Goal: Information Seeking & Learning: Learn about a topic

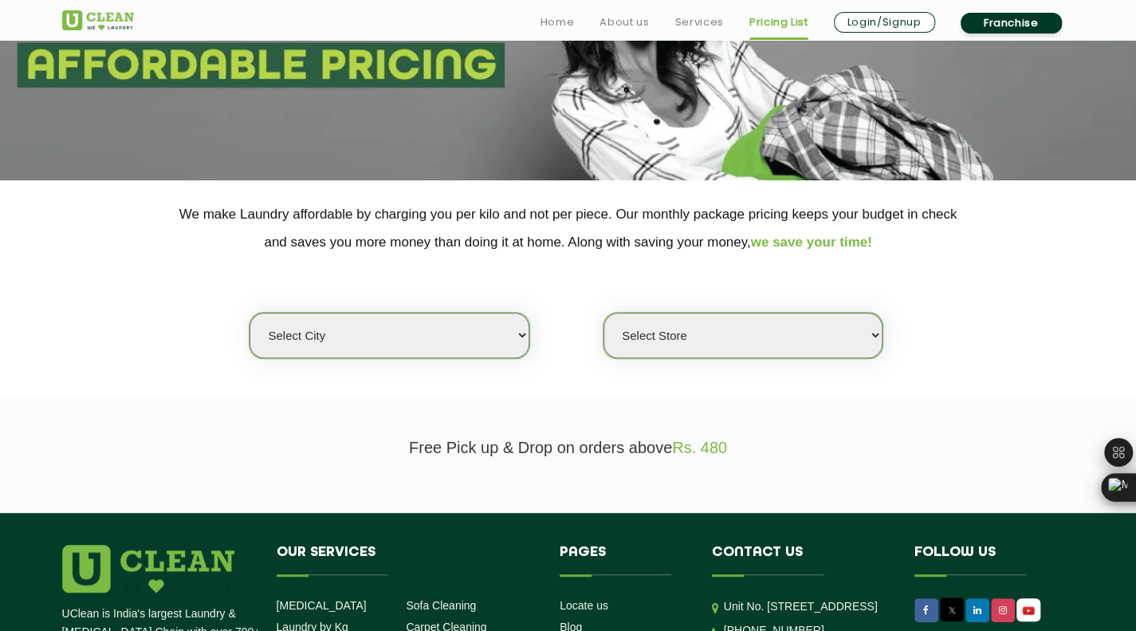
scroll to position [189, 0]
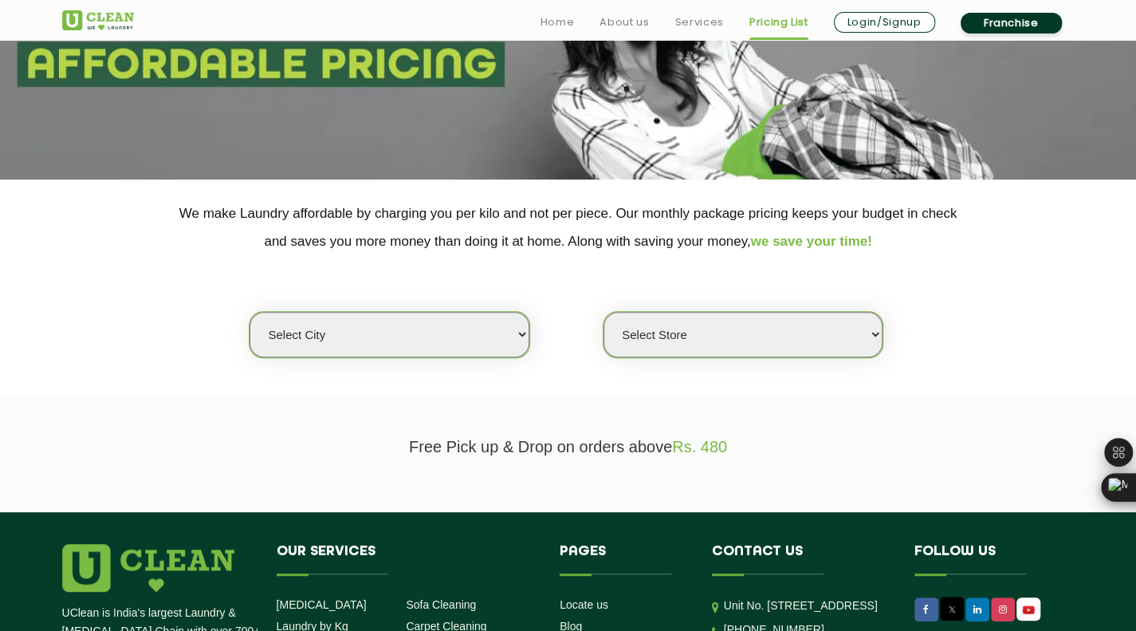
click at [477, 337] on select "Select city [GEOGRAPHIC_DATA] [GEOGRAPHIC_DATA] [GEOGRAPHIC_DATA] [GEOGRAPHIC_D…" at bounding box center [389, 334] width 279 height 45
select select "26"
click at [250, 312] on select "Select city [GEOGRAPHIC_DATA] [GEOGRAPHIC_DATA] [GEOGRAPHIC_DATA] [GEOGRAPHIC_D…" at bounding box center [389, 334] width 279 height 45
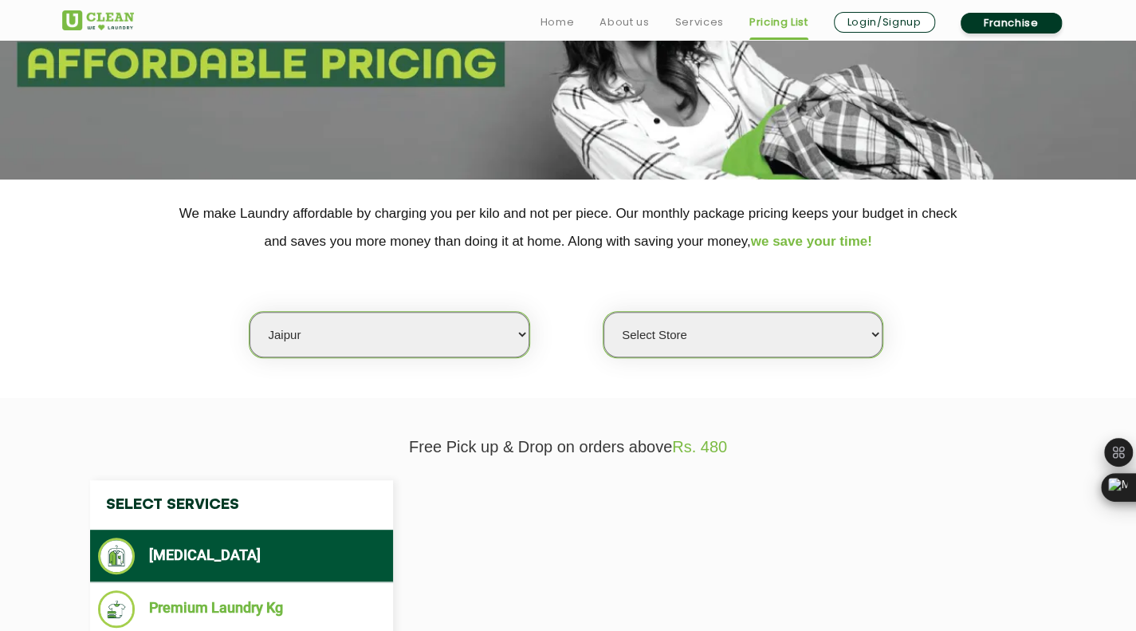
select select "0"
click at [370, 339] on select "Select city [GEOGRAPHIC_DATA] [GEOGRAPHIC_DATA] [GEOGRAPHIC_DATA] [GEOGRAPHIC_D…" at bounding box center [389, 334] width 279 height 45
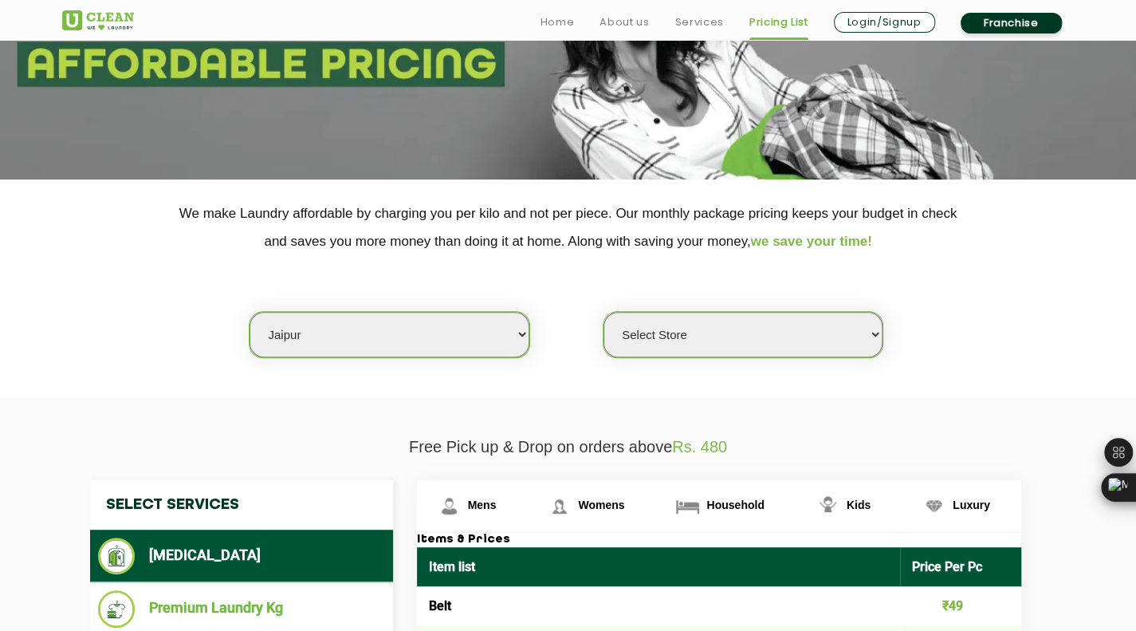
select select "202"
click at [250, 312] on select "Select city [GEOGRAPHIC_DATA] [GEOGRAPHIC_DATA] [GEOGRAPHIC_DATA] [GEOGRAPHIC_D…" at bounding box center [389, 334] width 279 height 45
click at [686, 341] on select "Select Store UClean Kota" at bounding box center [743, 334] width 279 height 45
select select "598"
click at [604, 312] on select "Select Store UClean Kota" at bounding box center [743, 334] width 279 height 45
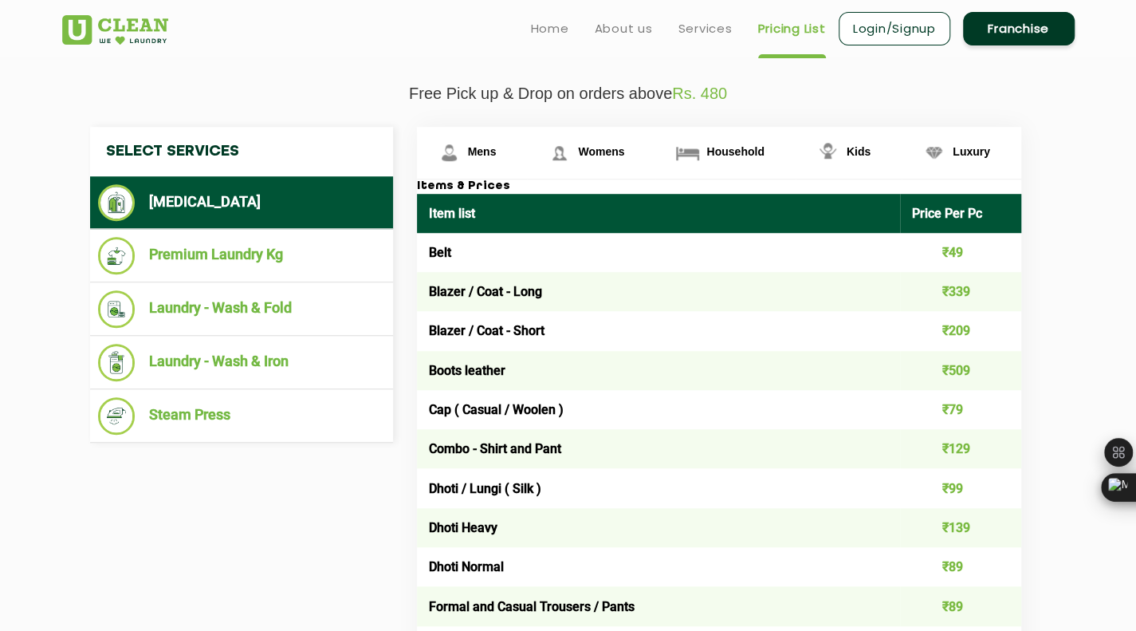
scroll to position [541, 0]
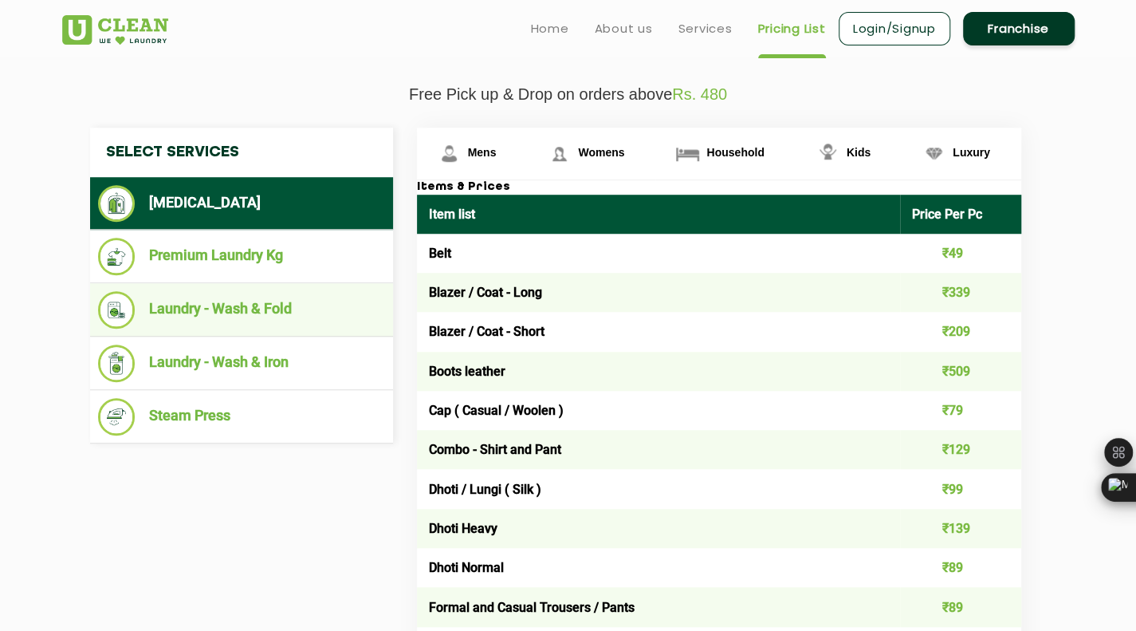
click at [281, 315] on li "Laundry - Wash & Fold" at bounding box center [241, 309] width 287 height 37
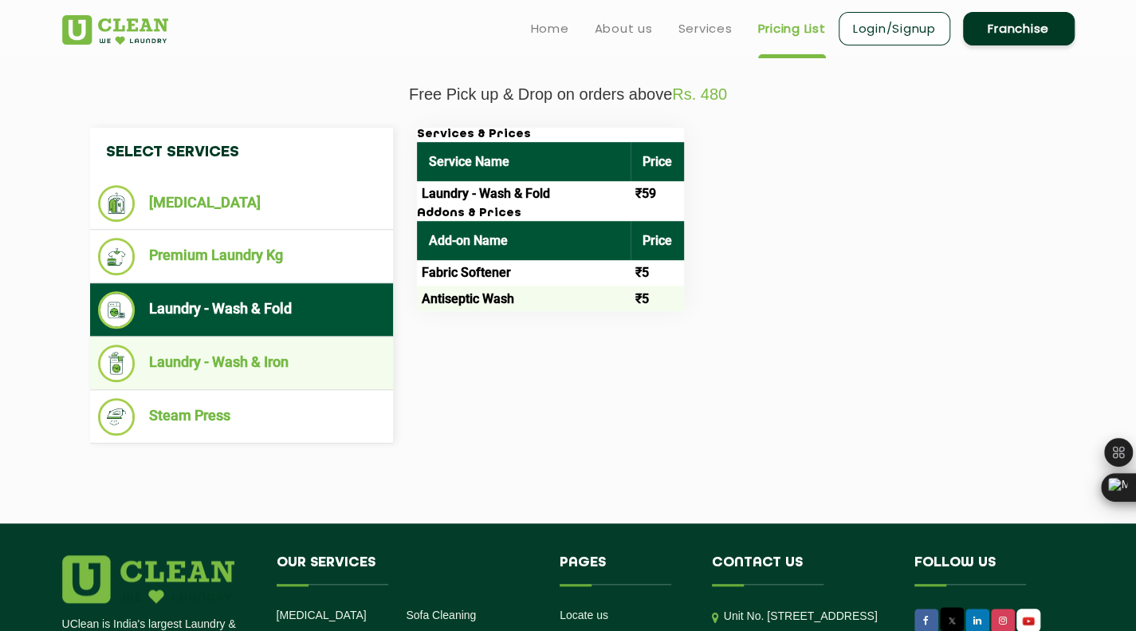
click at [273, 350] on li "Laundry - Wash & Iron" at bounding box center [241, 362] width 287 height 37
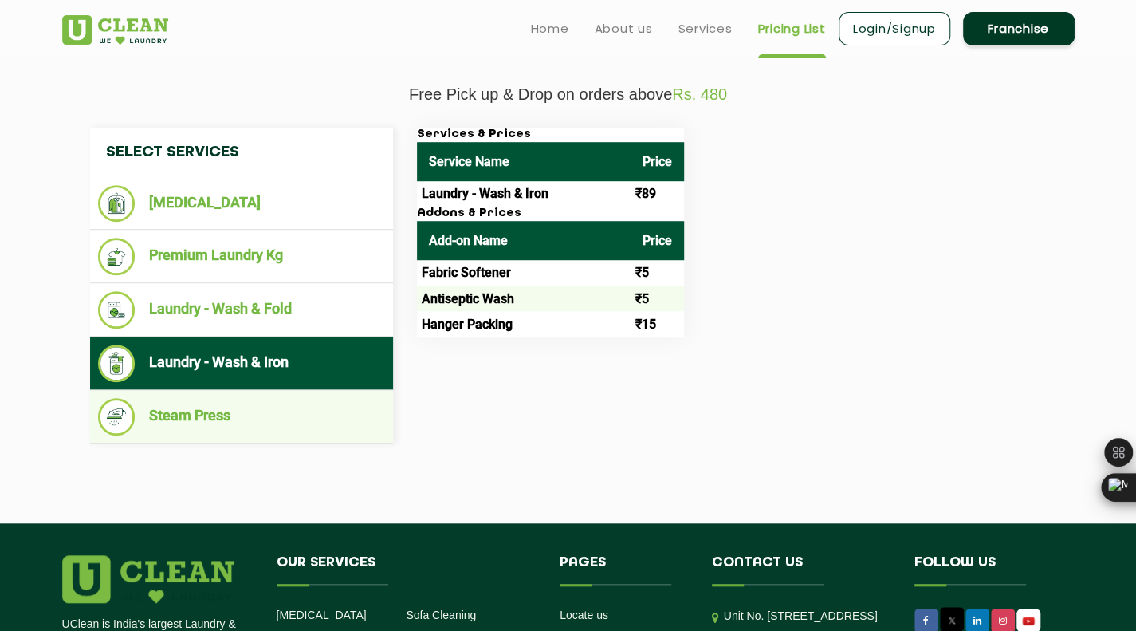
click at [305, 416] on li "Steam Press" at bounding box center [241, 416] width 287 height 37
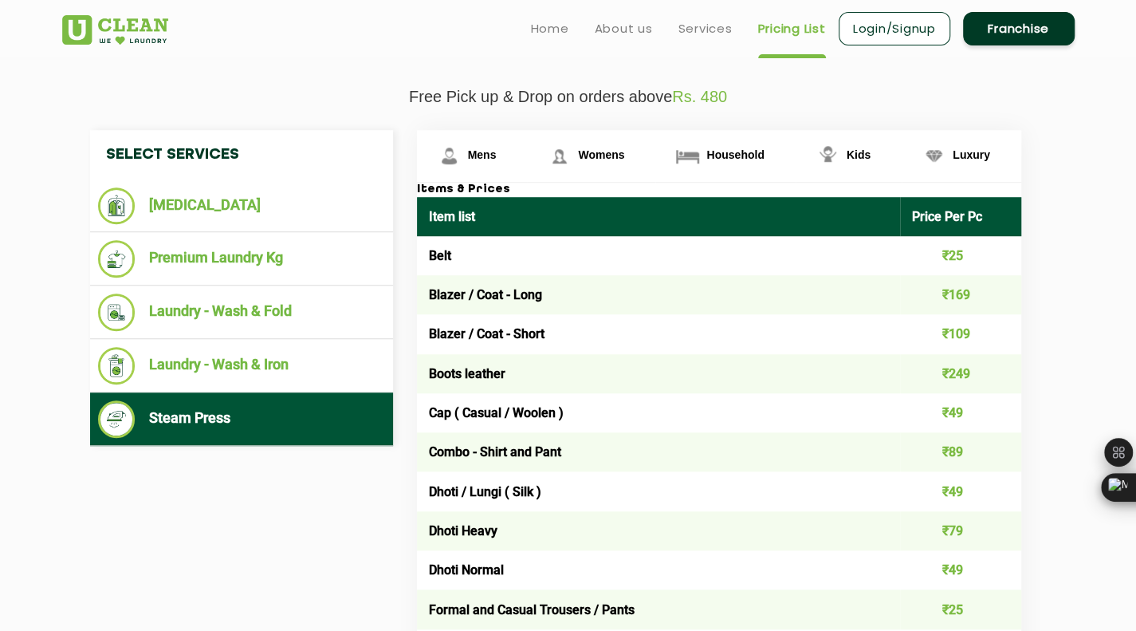
scroll to position [538, 0]
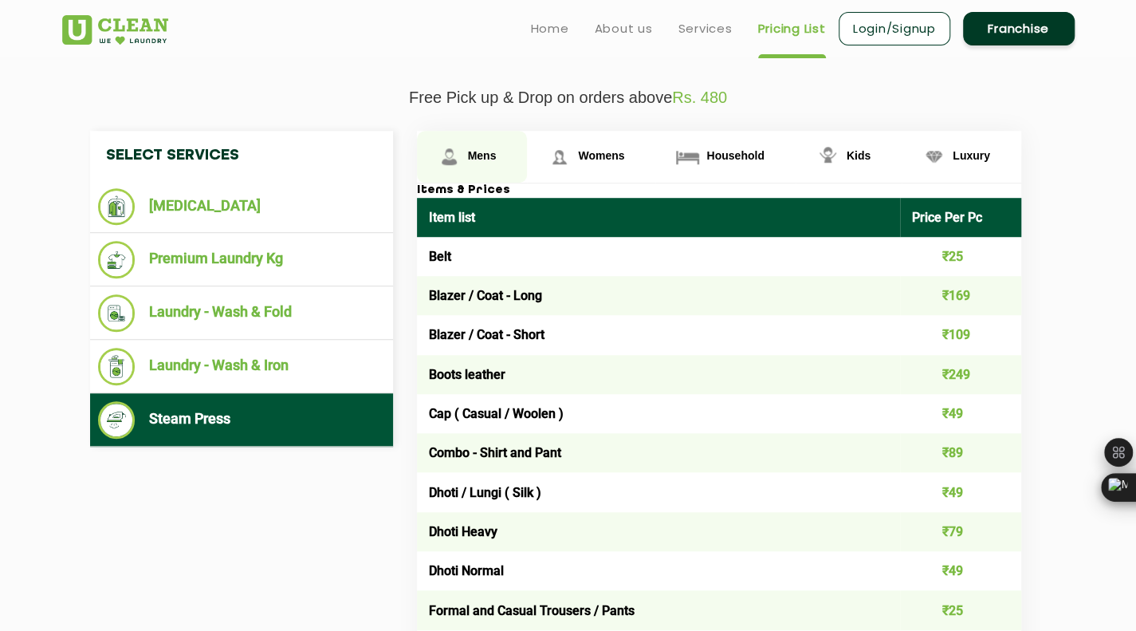
click at [483, 149] on span "Mens" at bounding box center [482, 155] width 29 height 13
click at [528, 162] on link "Womens" at bounding box center [472, 157] width 111 height 52
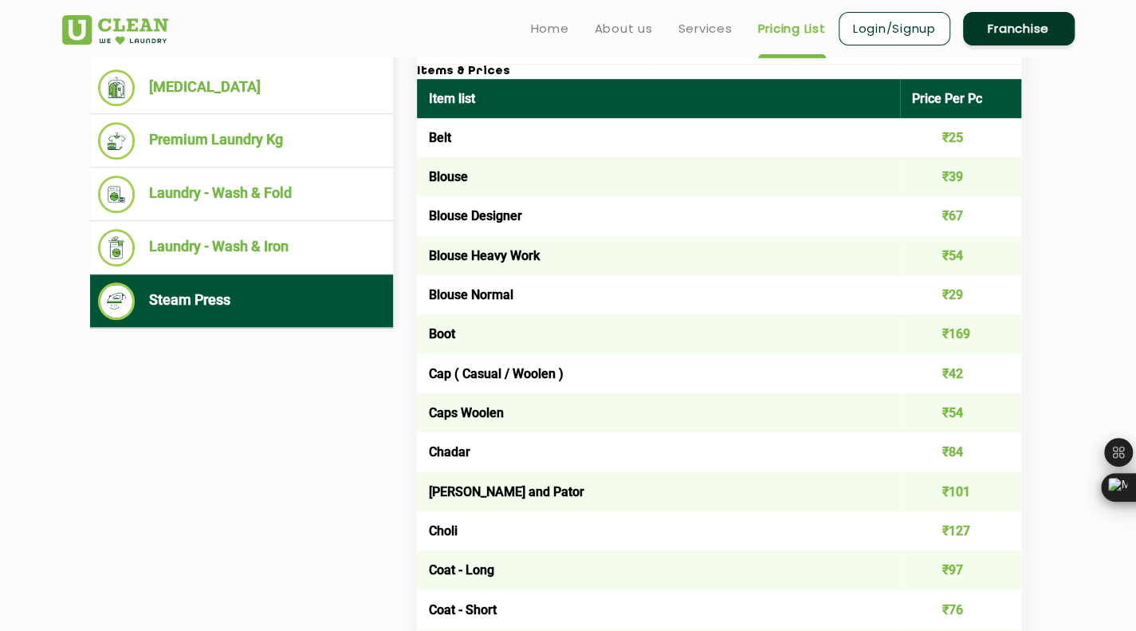
scroll to position [603, 0]
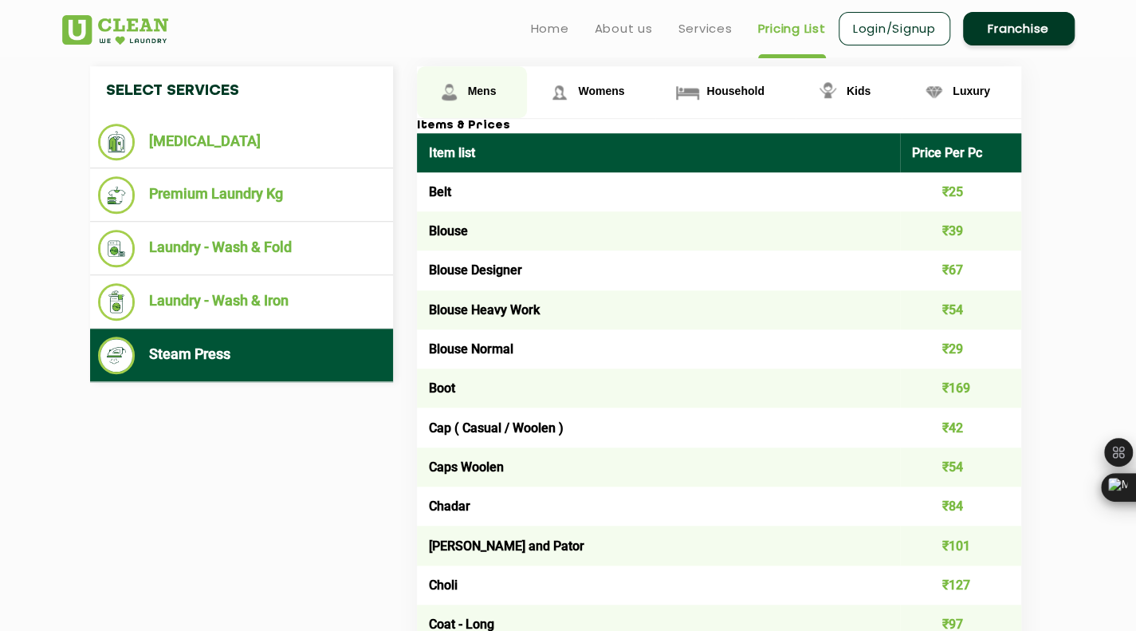
click at [474, 90] on span "Mens" at bounding box center [482, 91] width 29 height 13
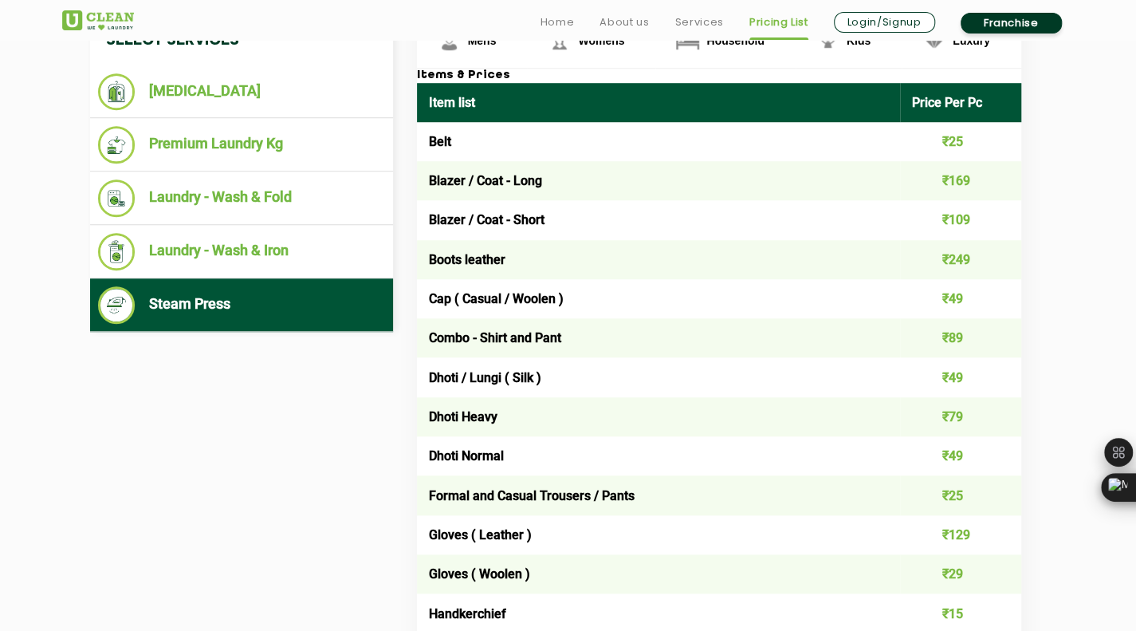
scroll to position [672, 0]
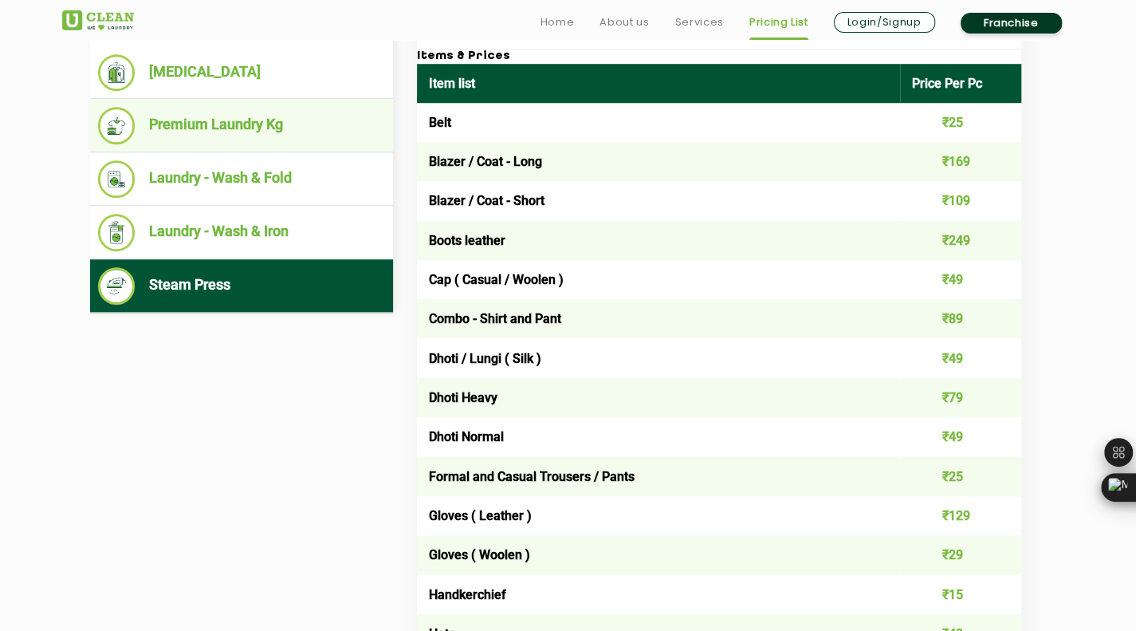
click at [228, 136] on li "Premium Laundry Kg" at bounding box center [241, 125] width 287 height 37
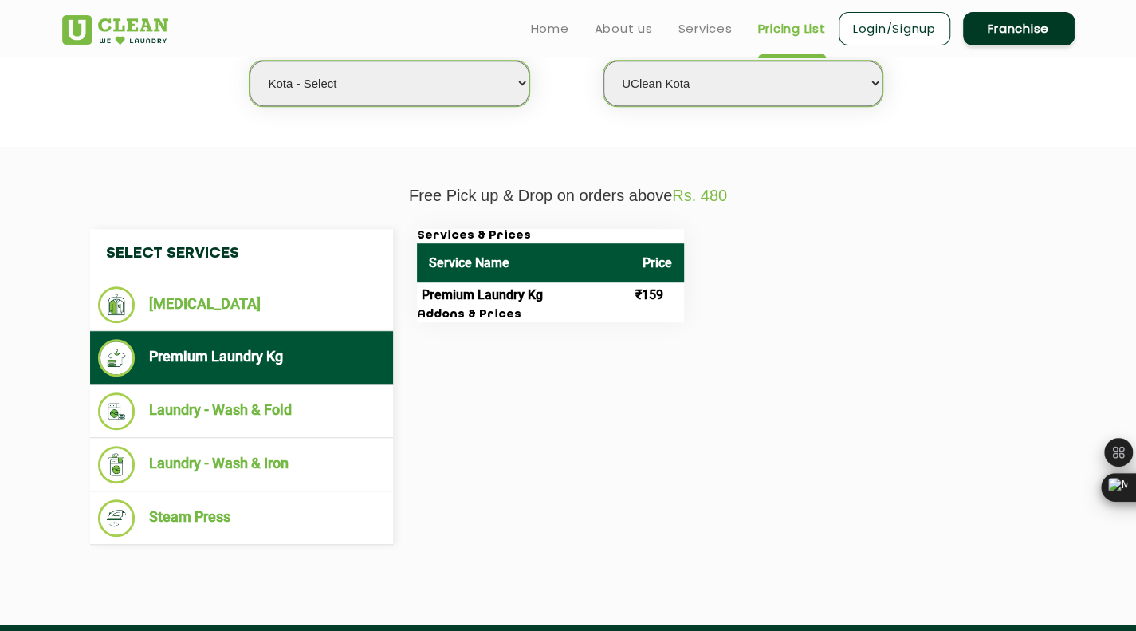
scroll to position [437, 0]
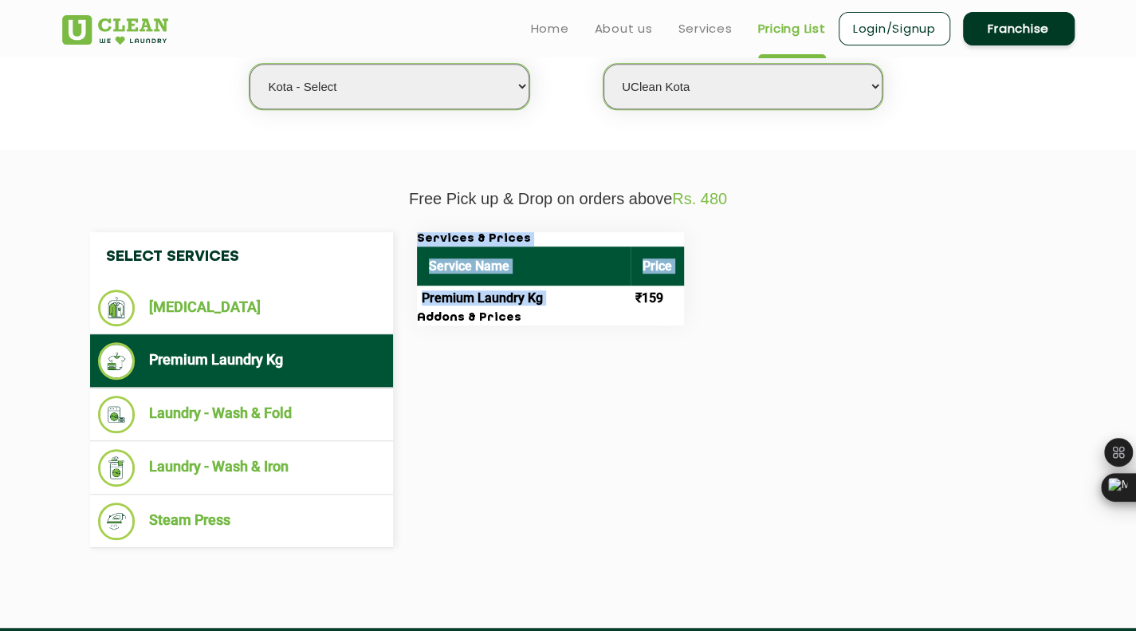
drag, startPoint x: 637, startPoint y: 297, endPoint x: 690, endPoint y: 297, distance: 53.4
click at [690, 297] on div "Services & Prices Service Name Price Premium Laundry Kg ₹159 Addons & Prices" at bounding box center [732, 278] width 654 height 93
click at [808, 251] on div "Services & Prices Service Name Price Premium Laundry Kg ₹159 Addons & Prices" at bounding box center [732, 278] width 654 height 93
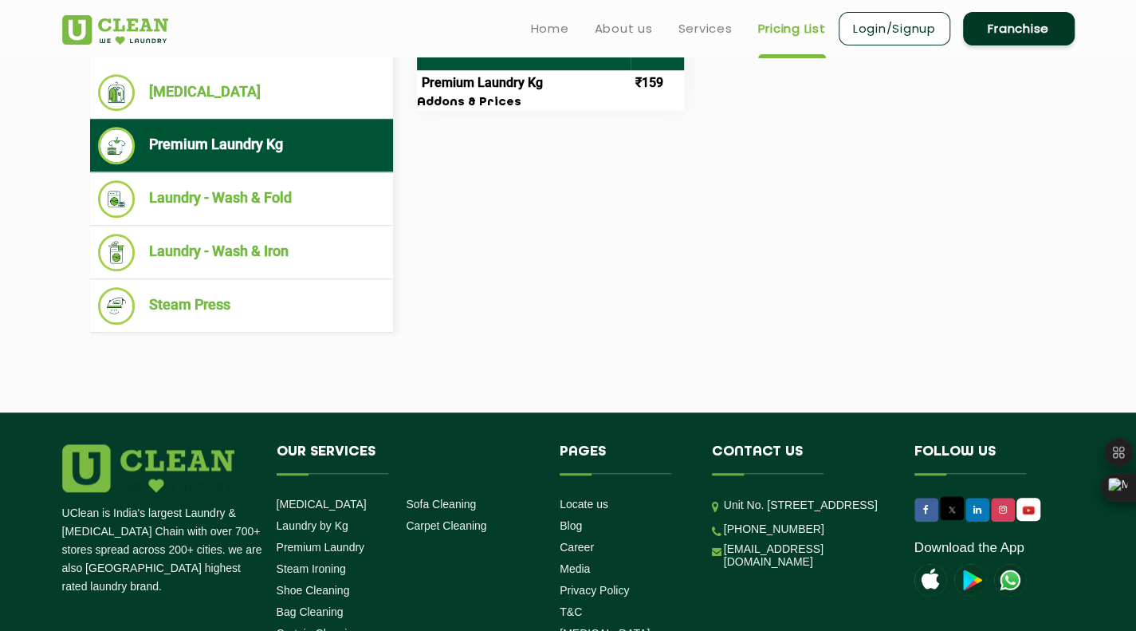
scroll to position [645, 0]
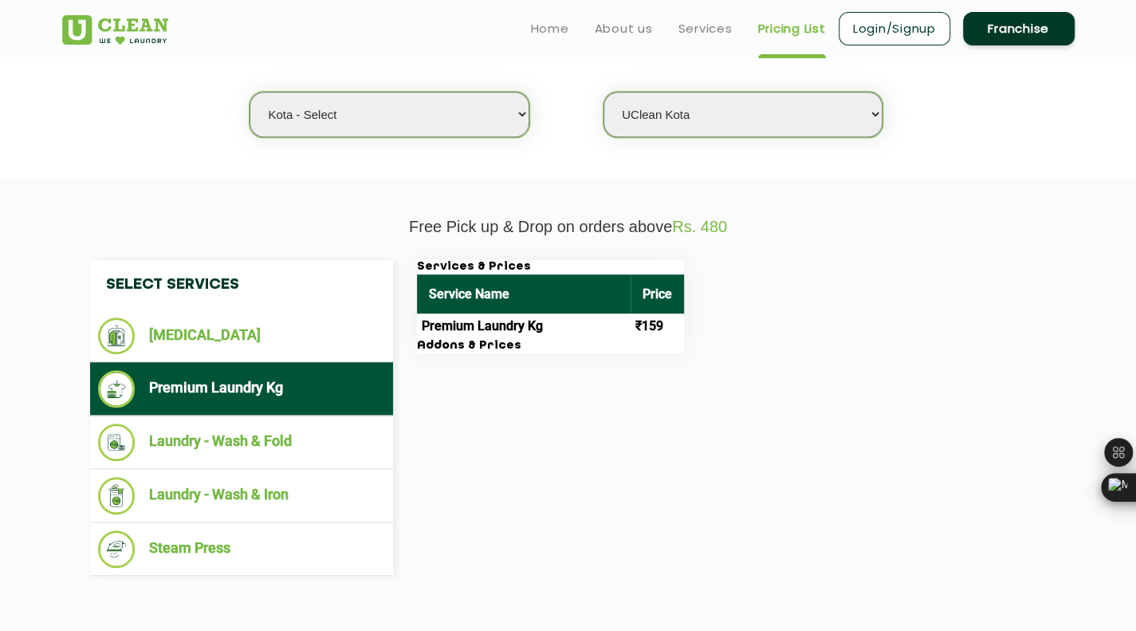
click at [581, 347] on h3 "Addons & Prices" at bounding box center [550, 346] width 267 height 14
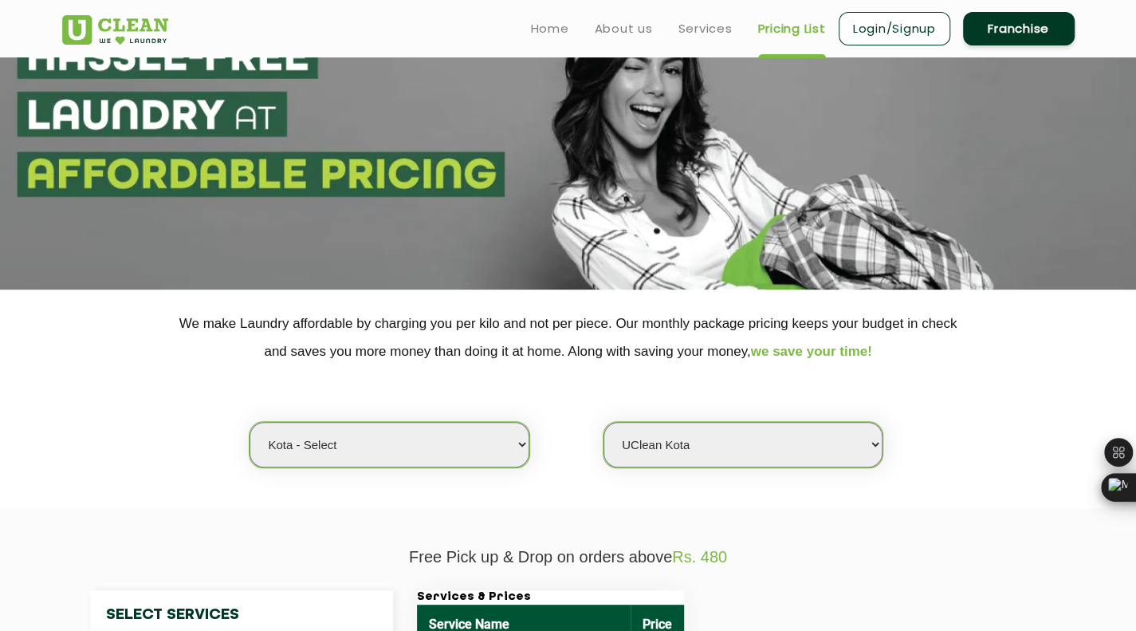
scroll to position [0, 0]
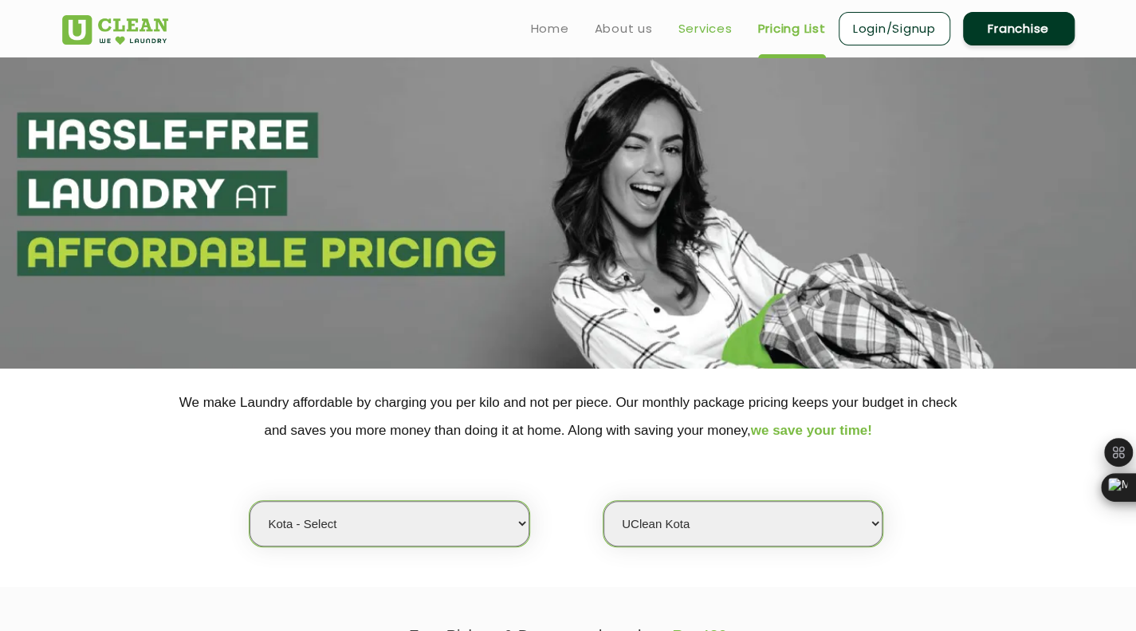
click at [700, 34] on link "Services" at bounding box center [705, 28] width 54 height 19
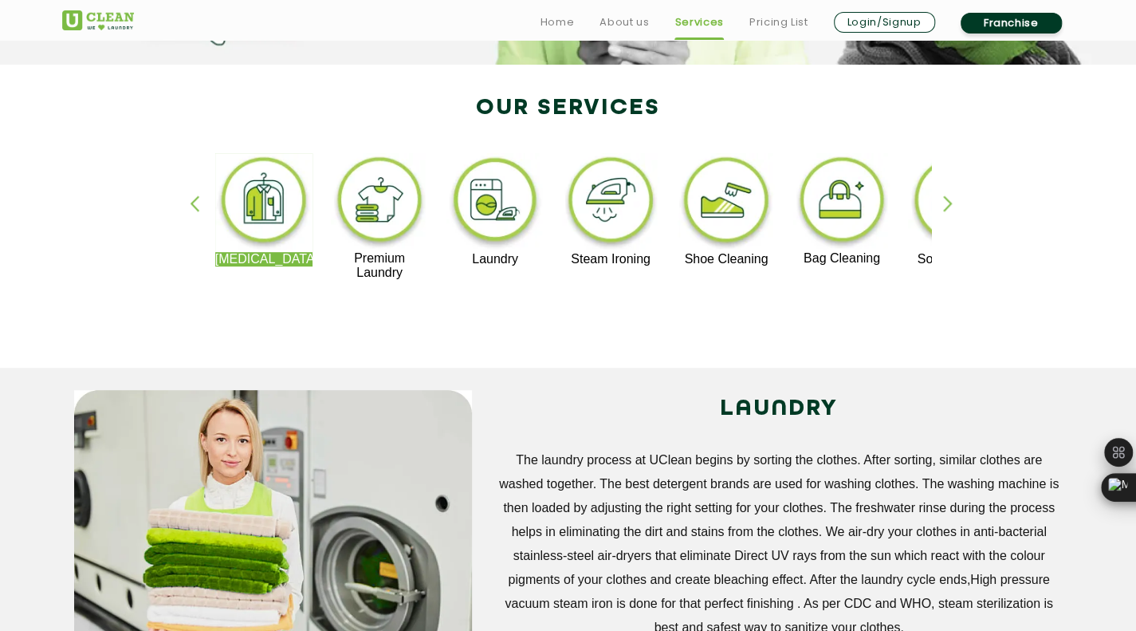
scroll to position [305, 0]
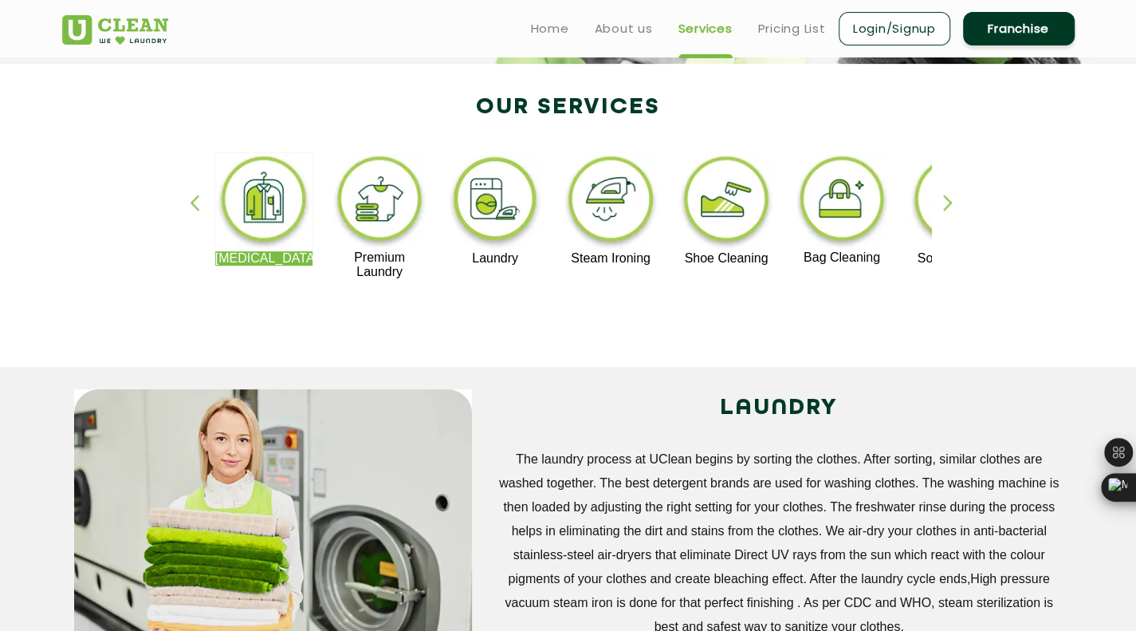
click at [393, 222] on img at bounding box center [380, 201] width 98 height 98
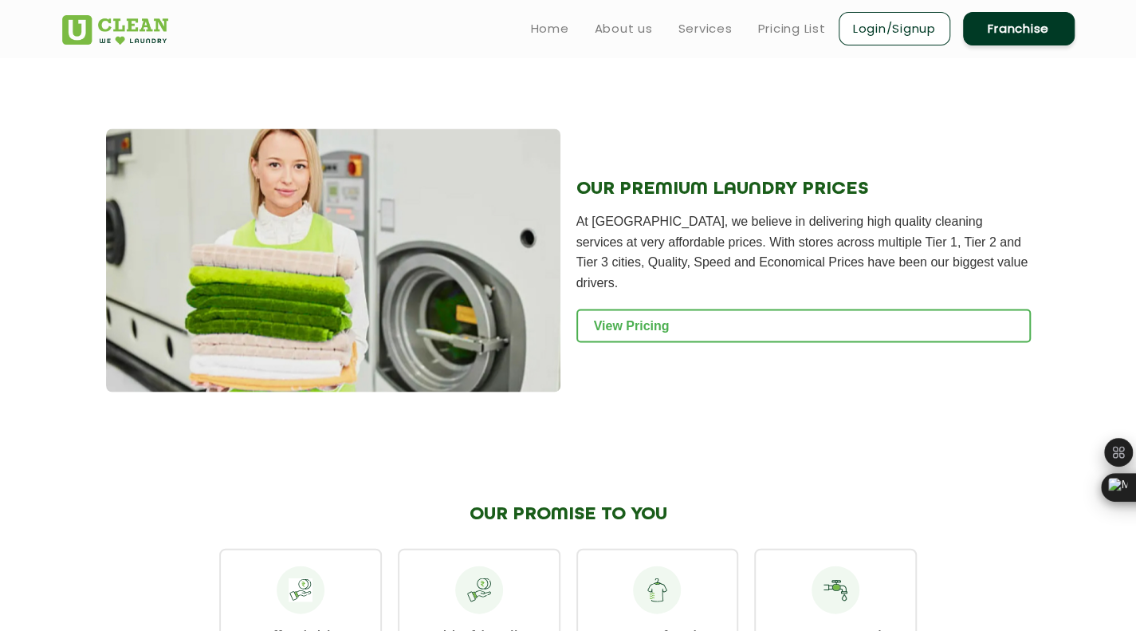
scroll to position [1620, 0]
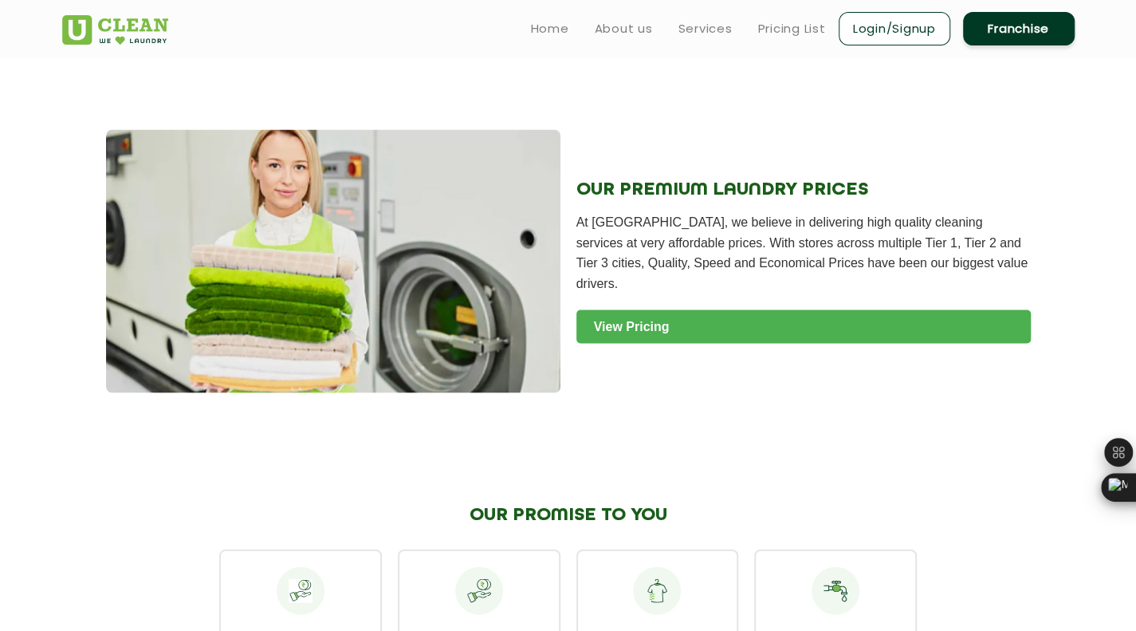
click at [783, 309] on link "View Pricing" at bounding box center [803, 325] width 454 height 33
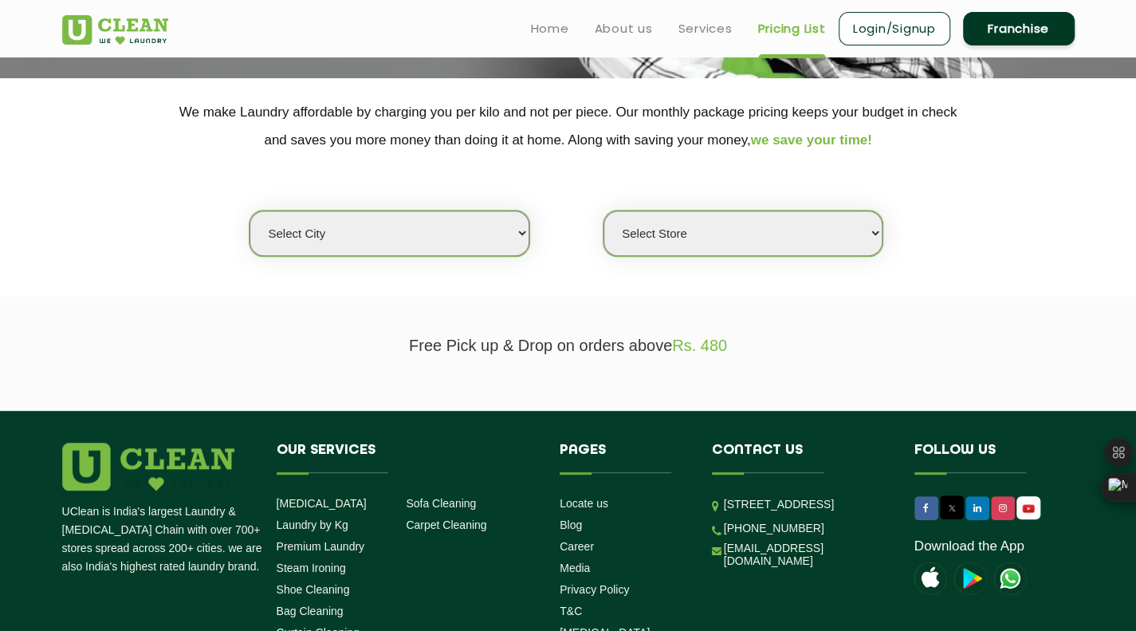
scroll to position [290, 0]
click at [453, 222] on select "Select city [GEOGRAPHIC_DATA] [GEOGRAPHIC_DATA] [GEOGRAPHIC_DATA] [GEOGRAPHIC_D…" at bounding box center [389, 232] width 279 height 45
select select "12"
click at [250, 210] on select "Select city [GEOGRAPHIC_DATA] [GEOGRAPHIC_DATA] [GEOGRAPHIC_DATA] [GEOGRAPHIC_D…" at bounding box center [389, 232] width 279 height 45
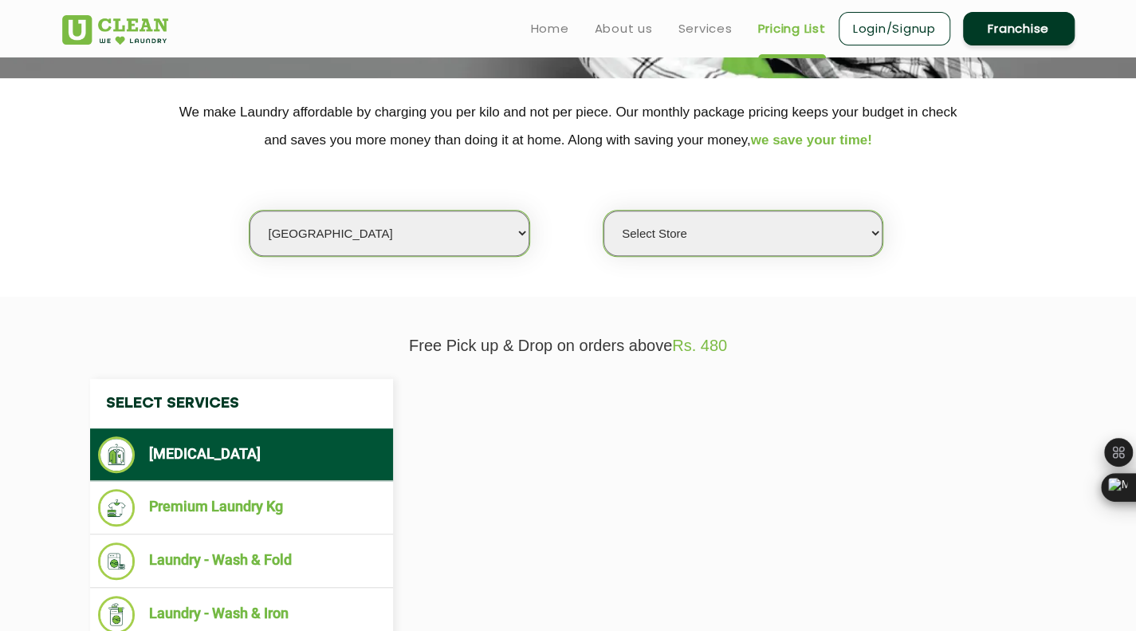
select select "0"
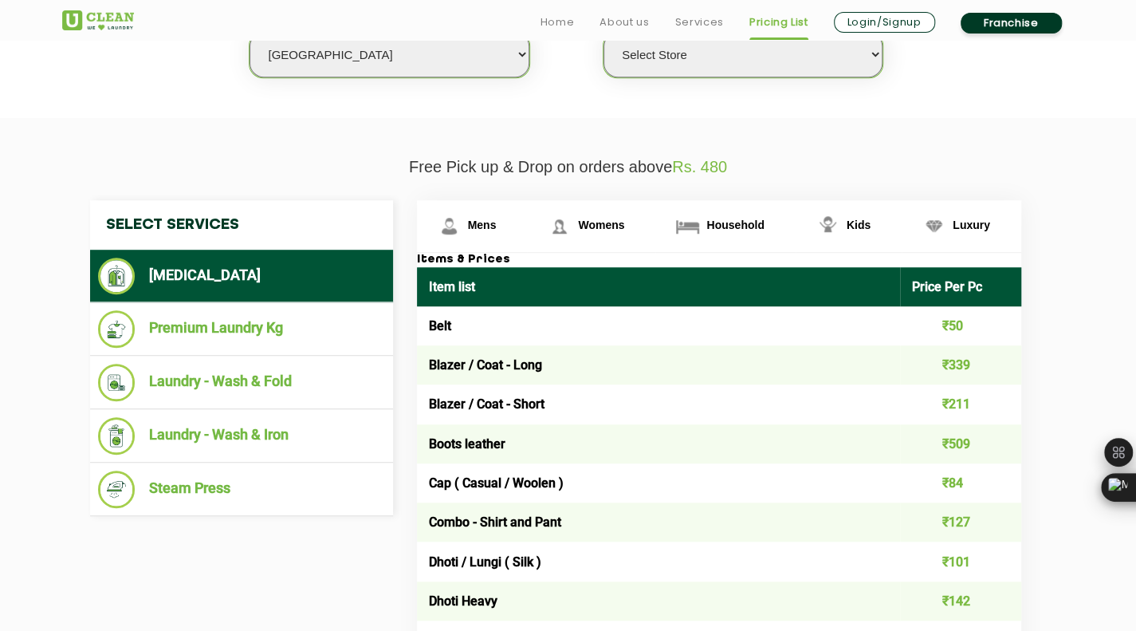
scroll to position [480, 0]
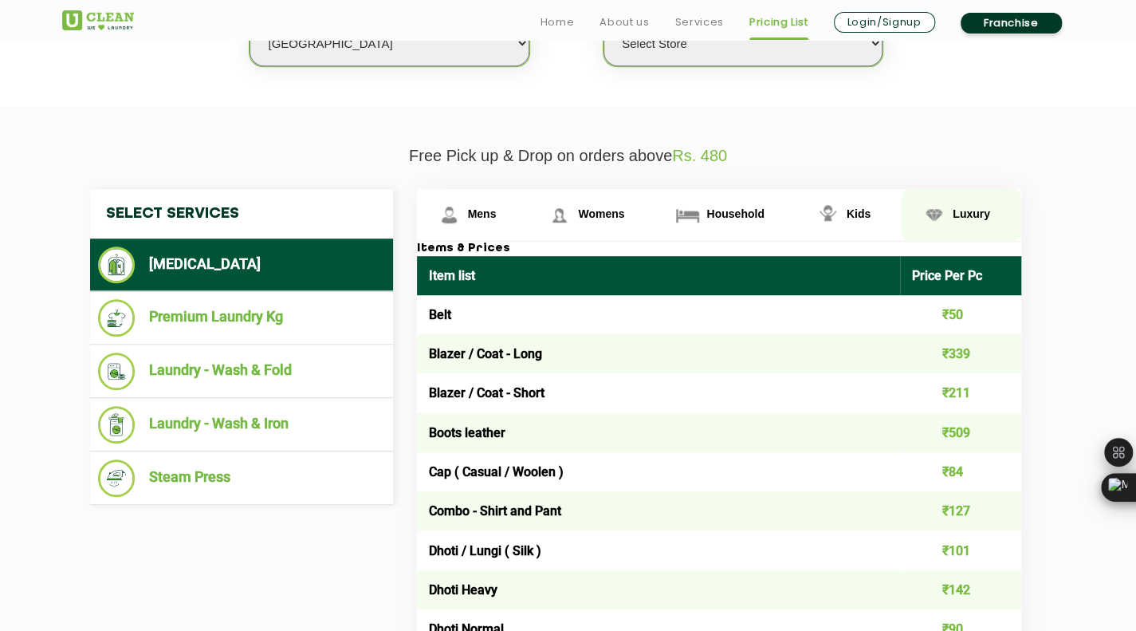
click at [528, 206] on link "Luxury" at bounding box center [472, 215] width 111 height 52
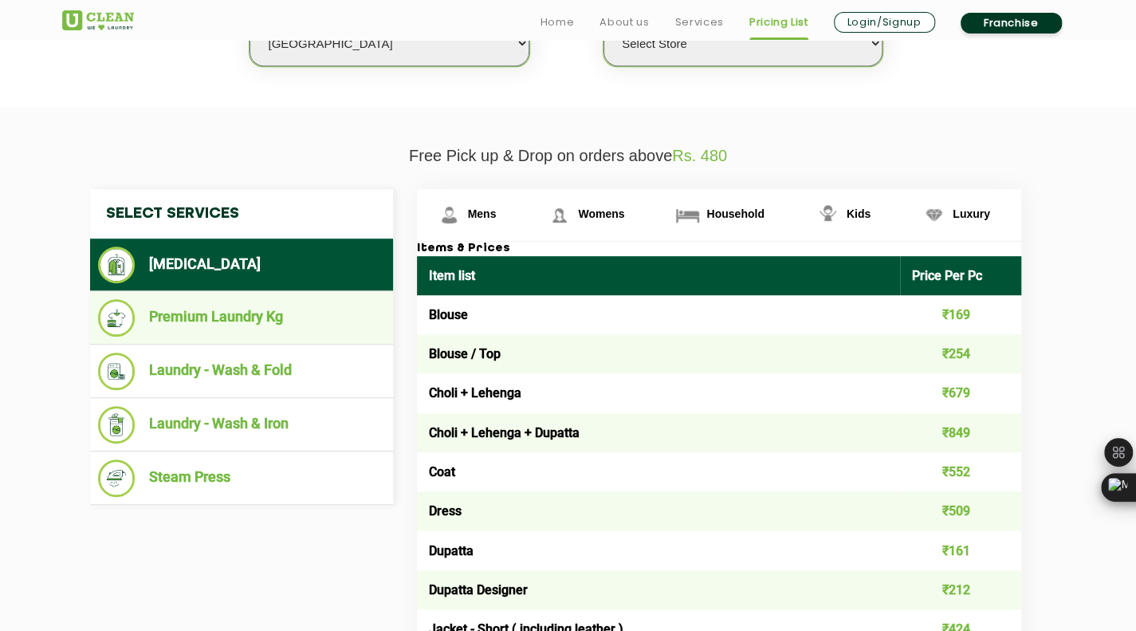
click at [325, 303] on li "Premium Laundry Kg" at bounding box center [241, 317] width 287 height 37
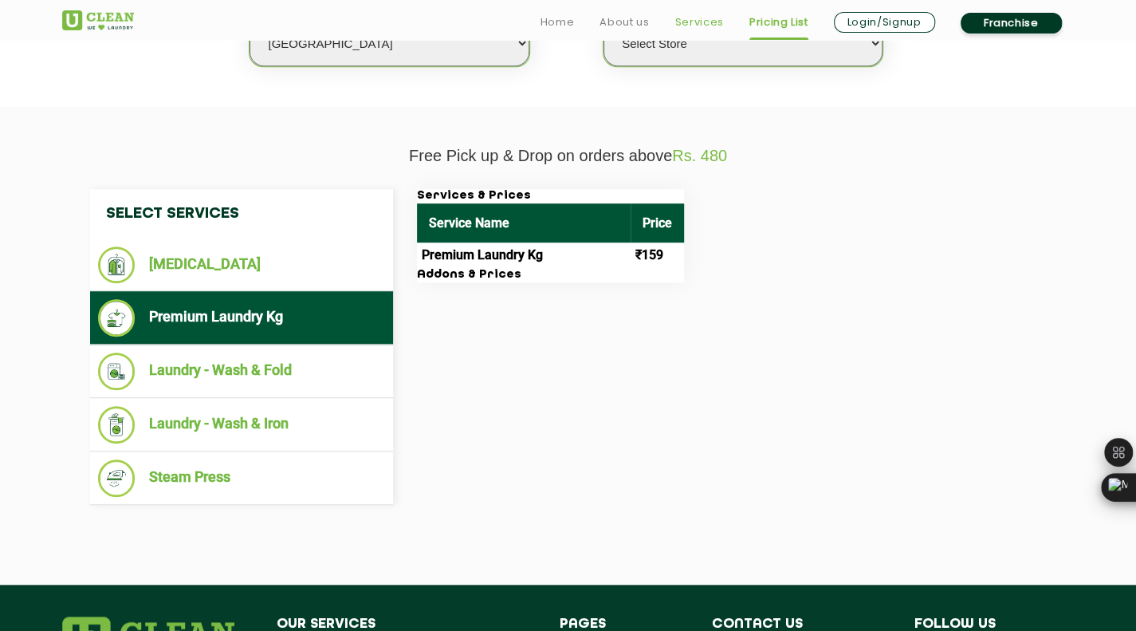
click at [700, 24] on link "Services" at bounding box center [699, 22] width 49 height 19
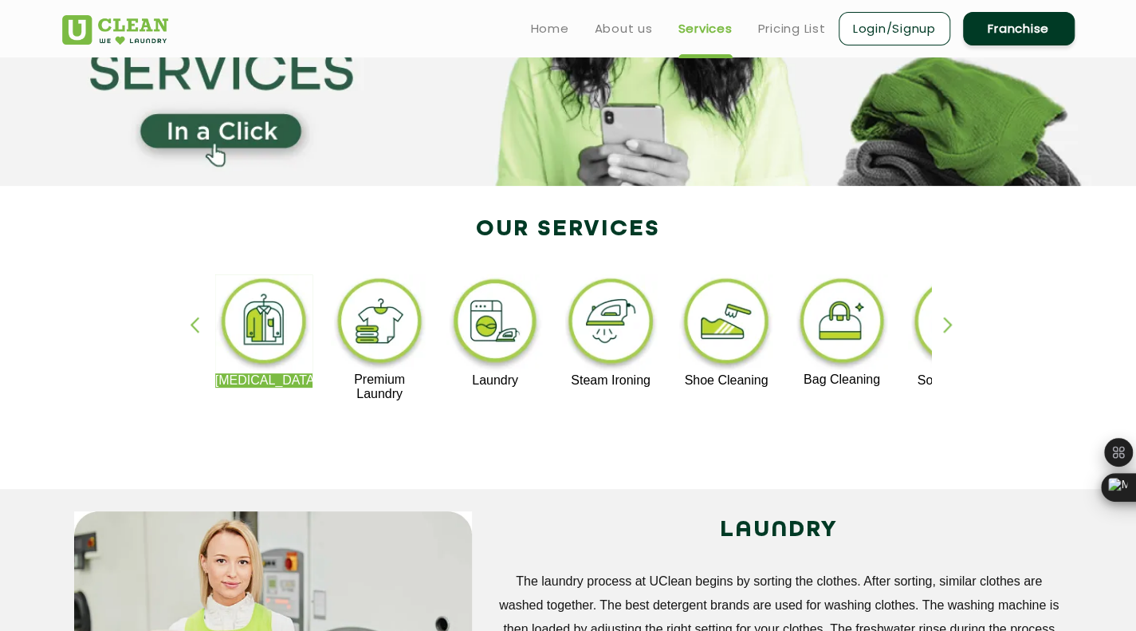
scroll to position [183, 0]
click at [950, 322] on div "button" at bounding box center [955, 338] width 24 height 44
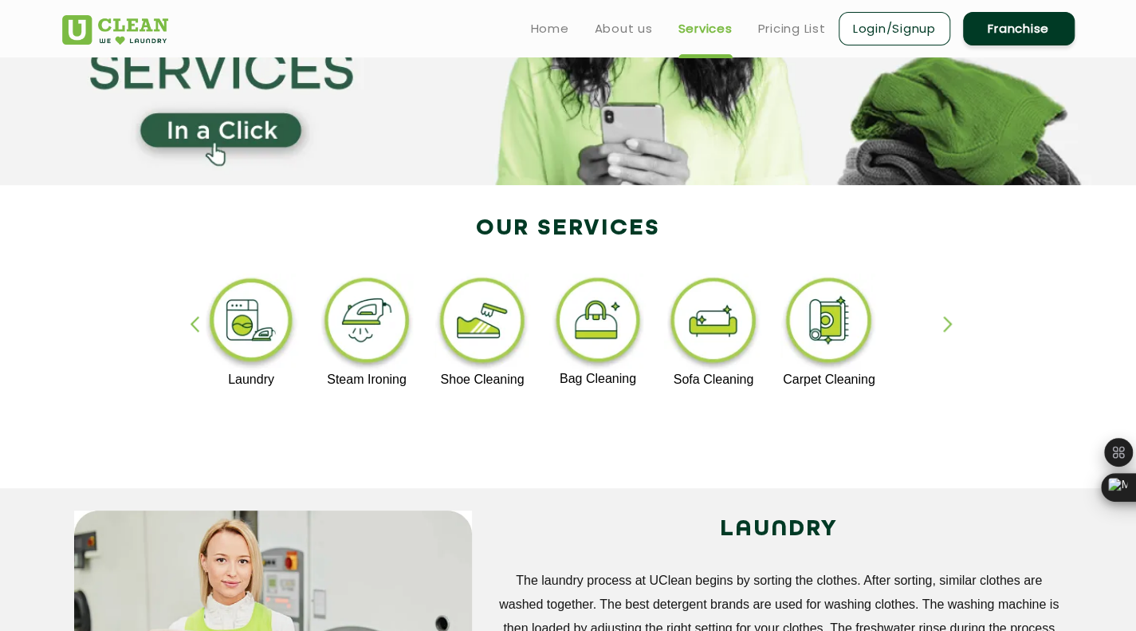
click at [193, 320] on div "button" at bounding box center [202, 338] width 24 height 44
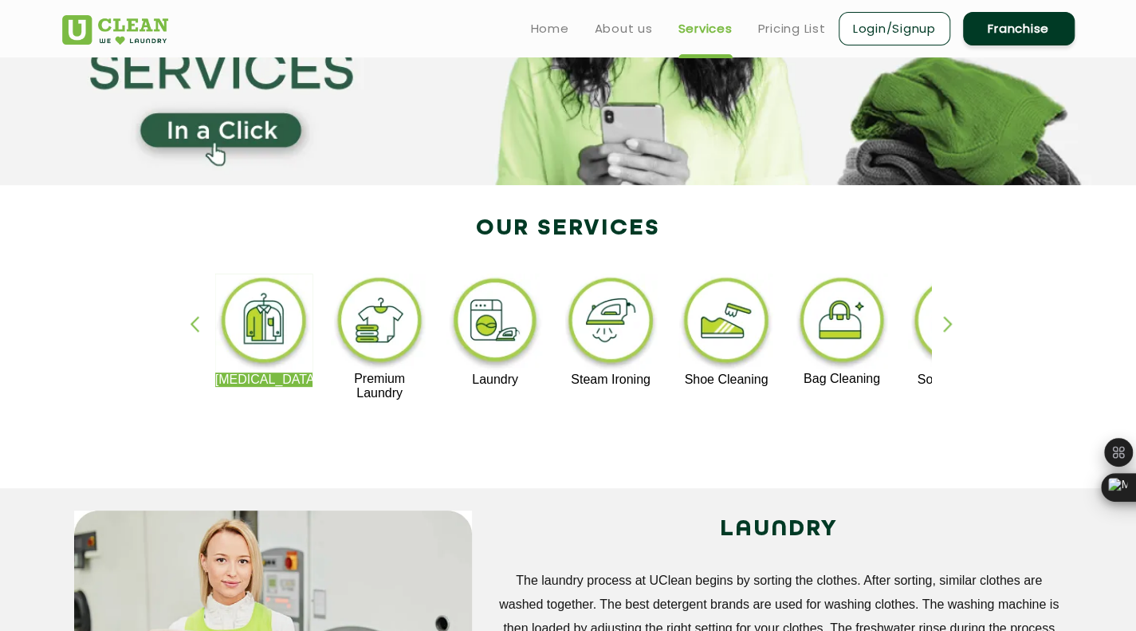
click at [503, 324] on img at bounding box center [495, 322] width 98 height 99
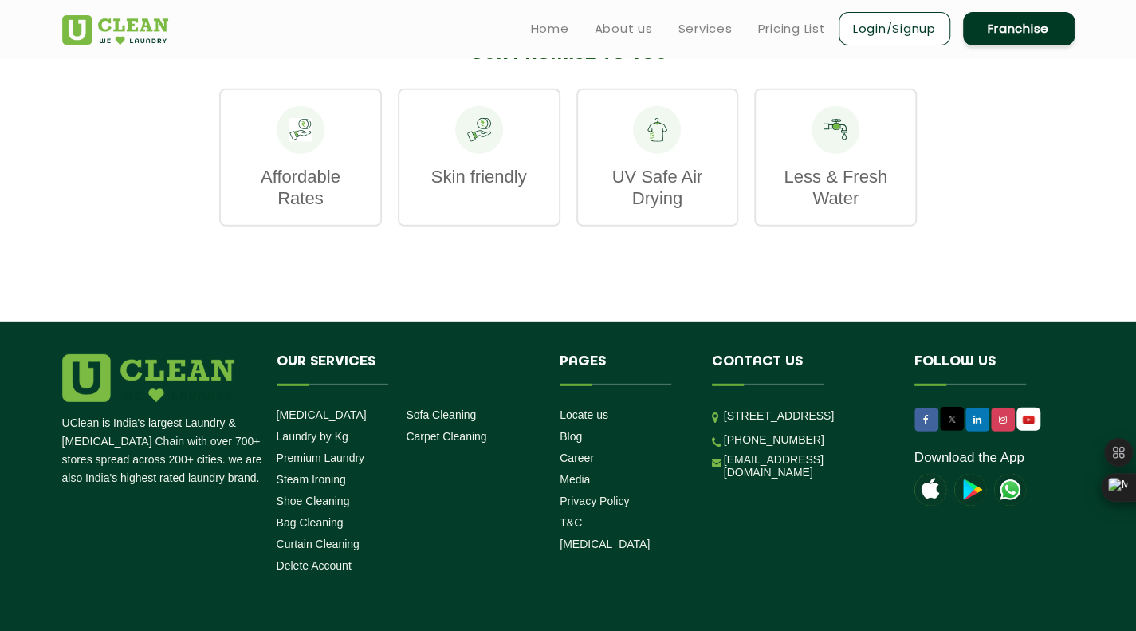
scroll to position [2525, 0]
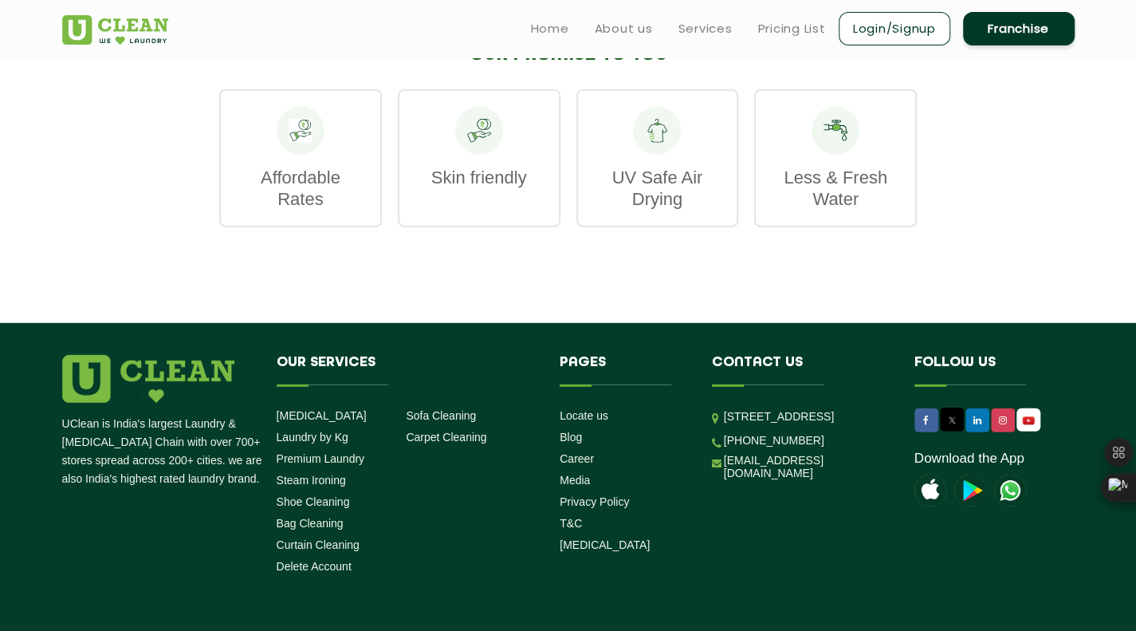
click at [1005, 26] on link "Franchise" at bounding box center [1019, 28] width 112 height 33
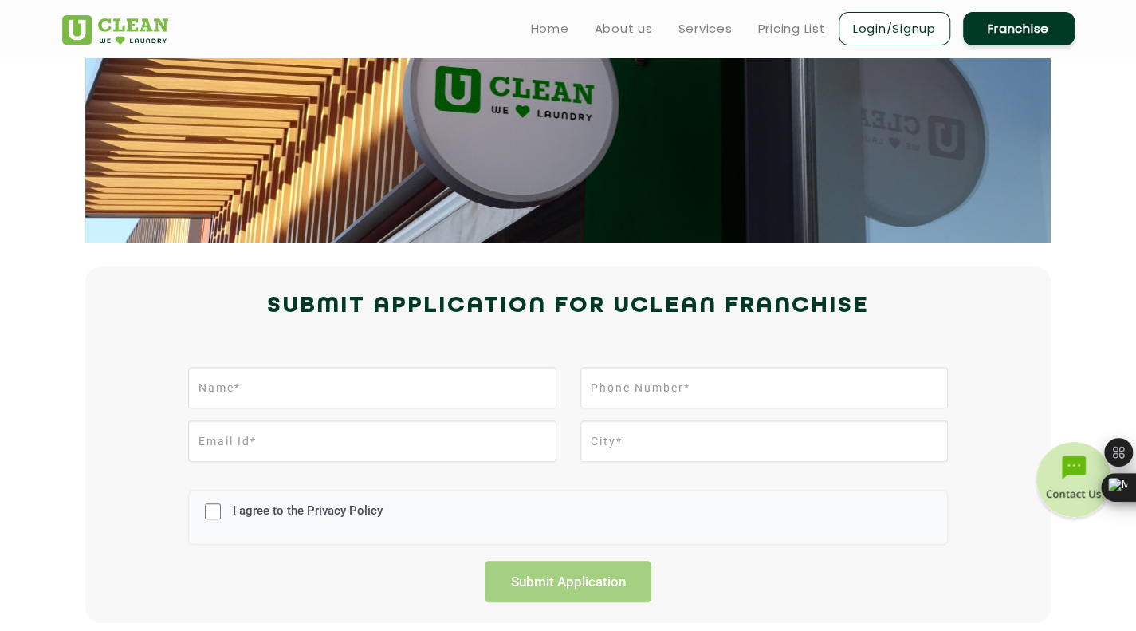
scroll to position [149, 0]
